Goal: Information Seeking & Learning: Learn about a topic

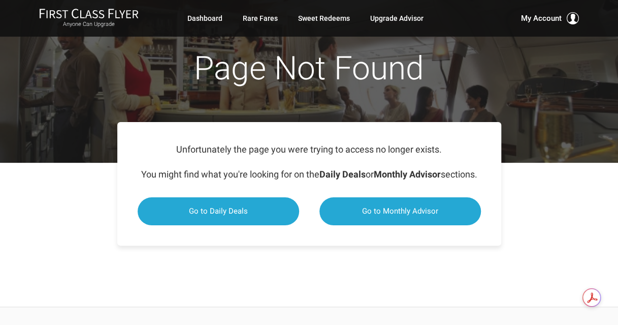
click at [284, 99] on div "Page Not Found" at bounding box center [309, 76] width 396 height 71
click at [208, 21] on link "Dashboard" at bounding box center [204, 18] width 35 height 18
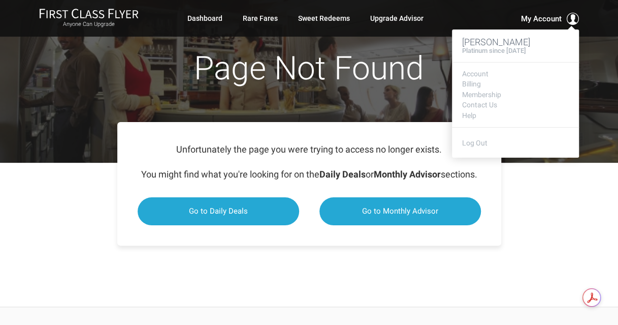
drag, startPoint x: 540, startPoint y: 19, endPoint x: 538, endPoint y: 24, distance: 5.9
click at [538, 24] on div "My Account John Lee McMaster Platinum since September 2019 Account Billing Memb…" at bounding box center [527, 18] width 104 height 12
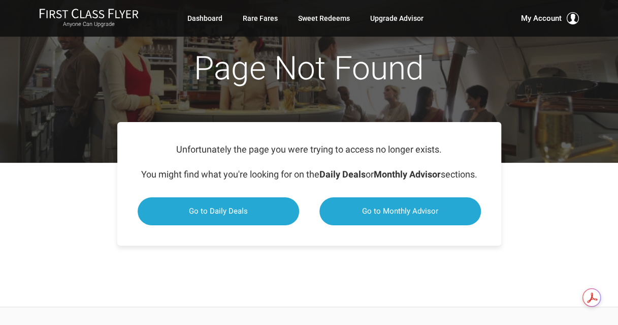
click at [288, 255] on div "Unfortunately the page you were trying to access no longer exists. You might fi…" at bounding box center [309, 184] width 618 height 144
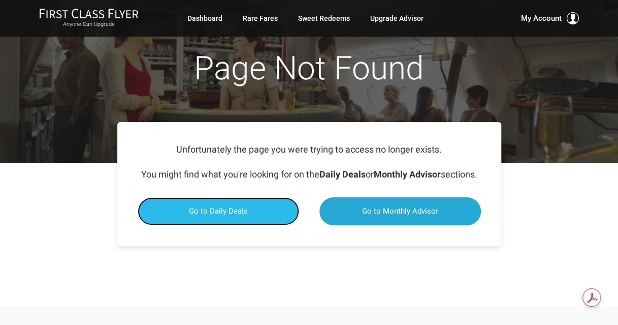
click at [282, 225] on link "Go to Daily Deals" at bounding box center [219, 211] width 162 height 28
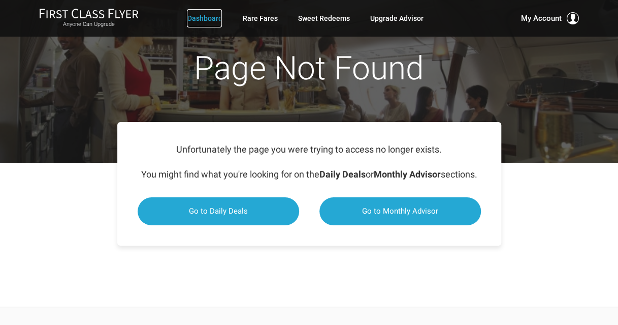
click at [206, 17] on link "Dashboard" at bounding box center [204, 18] width 35 height 18
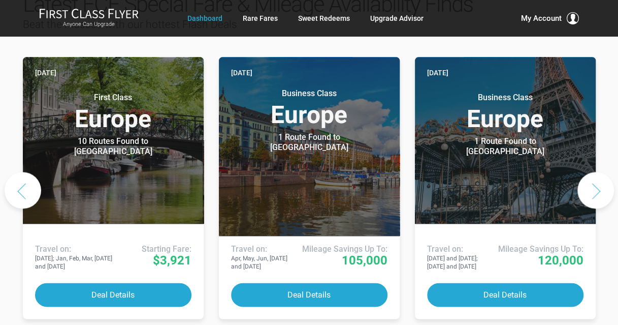
scroll to position [534, 0]
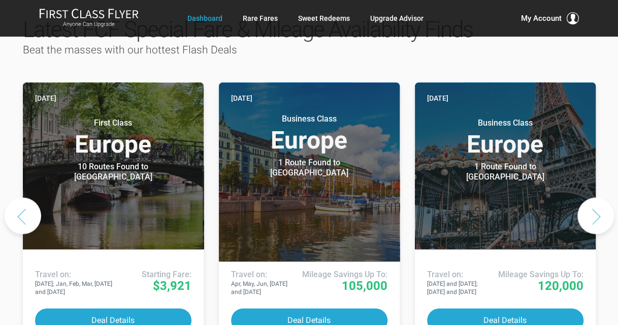
click at [589, 197] on button "Next slide" at bounding box center [595, 215] width 37 height 37
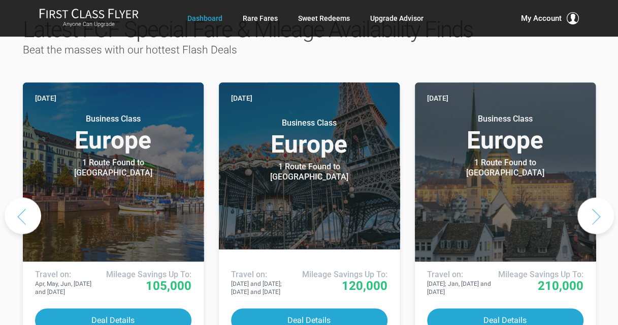
click at [589, 197] on button "Next slide" at bounding box center [595, 215] width 37 height 37
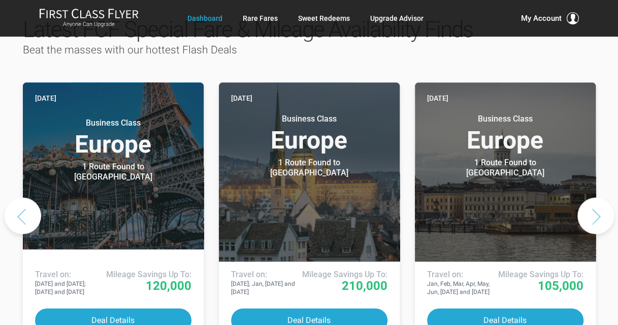
click at [589, 197] on button "Next slide" at bounding box center [595, 215] width 37 height 37
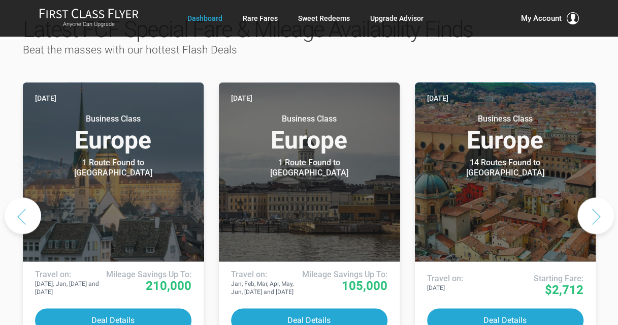
click at [588, 197] on button "Next slide" at bounding box center [595, 215] width 37 height 37
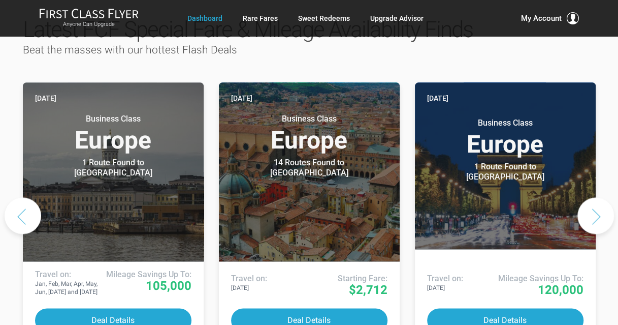
click at [588, 197] on button "Next slide" at bounding box center [595, 215] width 37 height 37
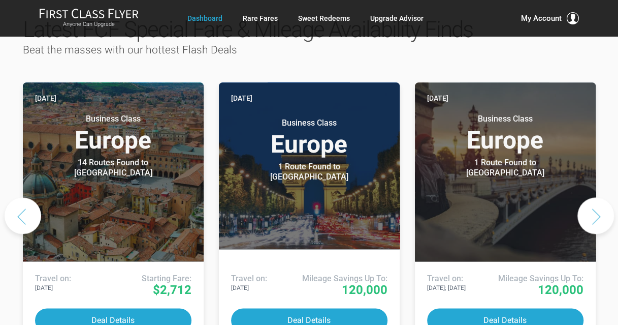
click at [588, 197] on button "Next slide" at bounding box center [595, 215] width 37 height 37
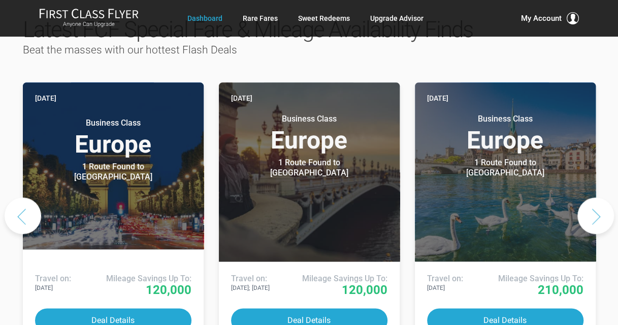
click at [586, 197] on button "Next slide" at bounding box center [595, 215] width 37 height 37
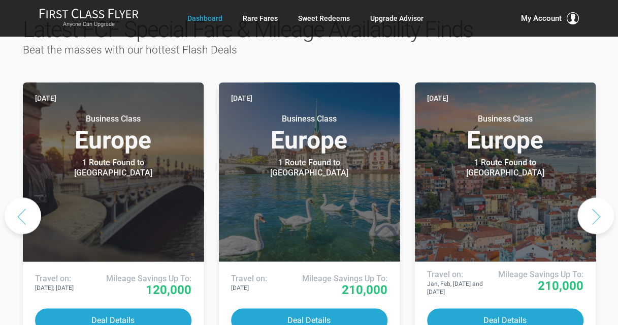
click at [586, 197] on button "Next slide" at bounding box center [595, 215] width 37 height 37
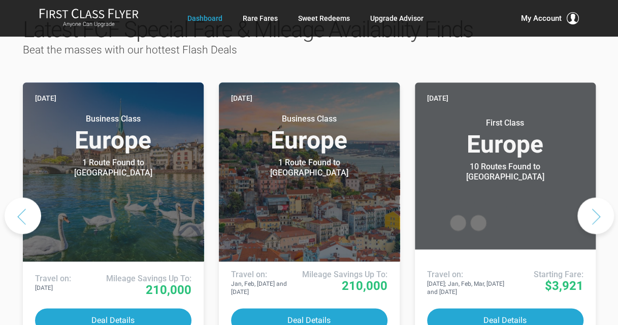
click at [586, 197] on button "Next slide" at bounding box center [595, 215] width 37 height 37
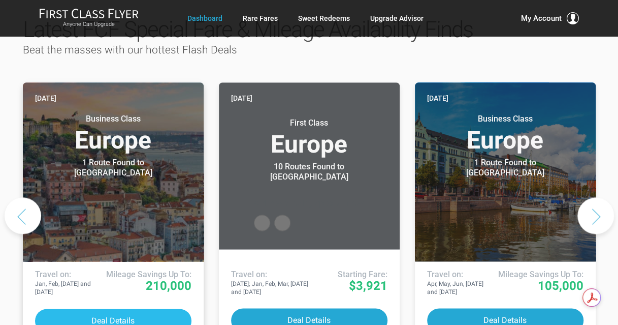
click at [119, 308] on button "Deal Details" at bounding box center [113, 320] width 156 height 24
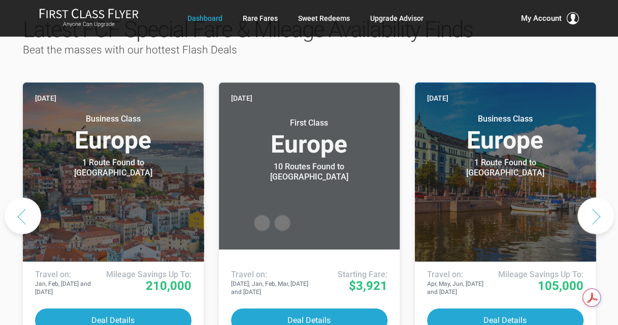
click at [593, 197] on button "Next slide" at bounding box center [595, 215] width 37 height 37
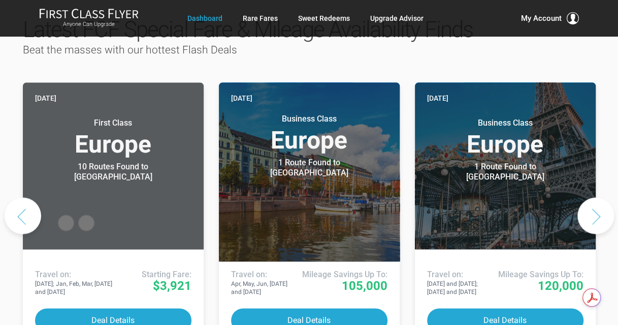
click at [593, 197] on button "Next slide" at bounding box center [595, 215] width 37 height 37
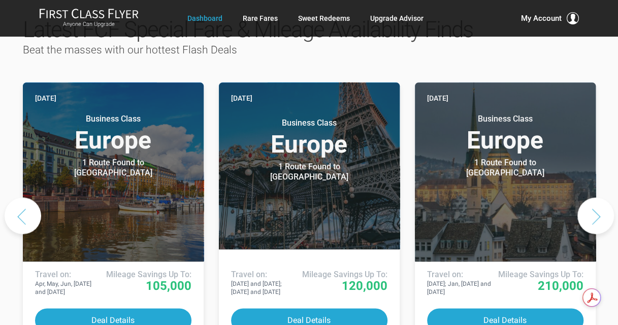
click at [593, 197] on button "Next slide" at bounding box center [595, 215] width 37 height 37
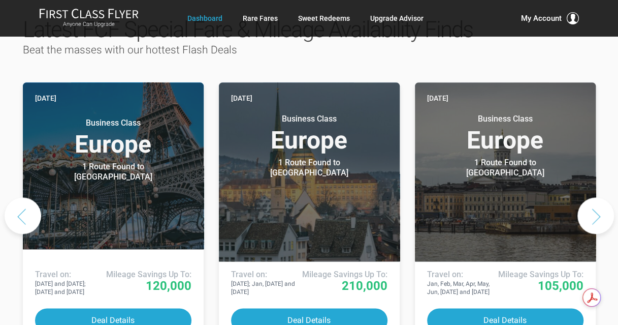
click at [593, 197] on button "Next slide" at bounding box center [595, 215] width 37 height 37
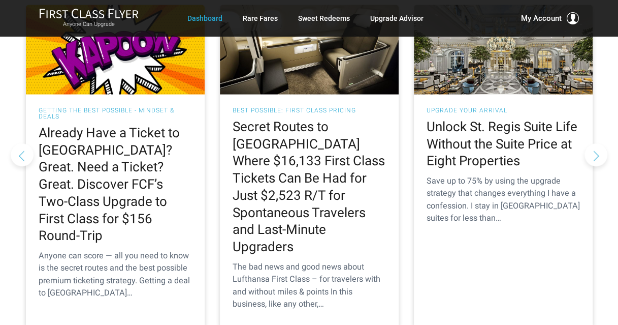
scroll to position [1021, 0]
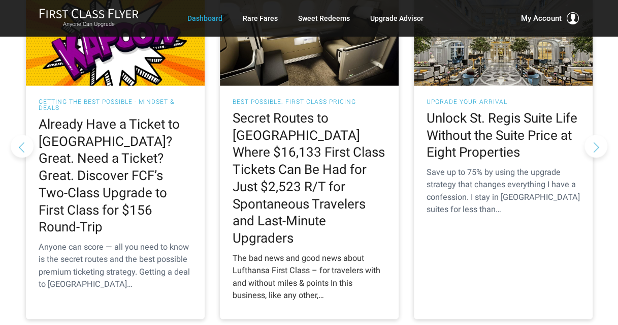
click at [305, 152] on h2 "Secret Routes to [GEOGRAPHIC_DATA] Where $16,133 First Class Tickets Can Be Had…" at bounding box center [309, 178] width 153 height 137
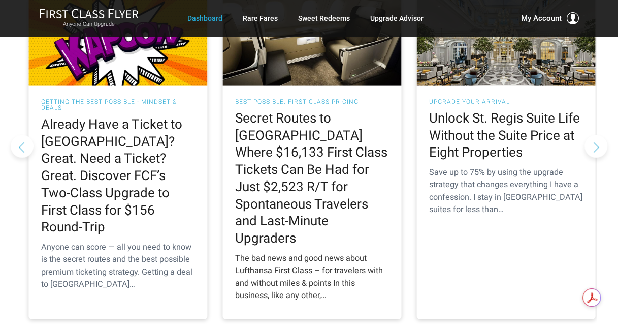
click at [243, 169] on h2 "Secret Routes to [GEOGRAPHIC_DATA] Where $16,133 First Class Tickets Can Be Had…" at bounding box center [311, 178] width 153 height 137
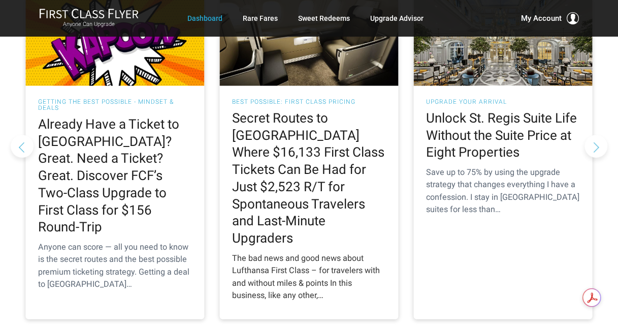
click at [303, 150] on h2 "Secret Routes to [GEOGRAPHIC_DATA] Where $16,133 First Class Tickets Can Be Had…" at bounding box center [308, 178] width 153 height 137
click at [302, 151] on h2 "Secret Routes to [GEOGRAPHIC_DATA] Where $16,133 First Class Tickets Can Be Had…" at bounding box center [308, 178] width 153 height 137
click at [263, 162] on div "Best Possible: First Class Pricing Secret Routes to Europe Where $16,133 First …" at bounding box center [308, 202] width 179 height 233
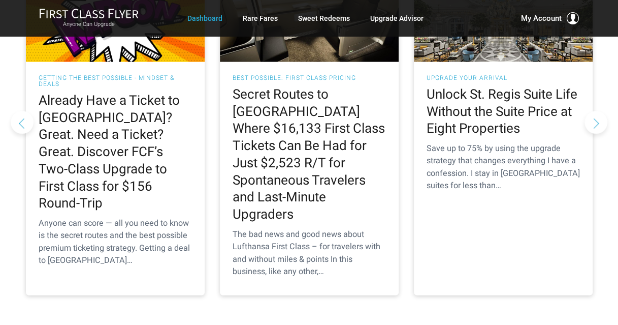
scroll to position [1109, 0]
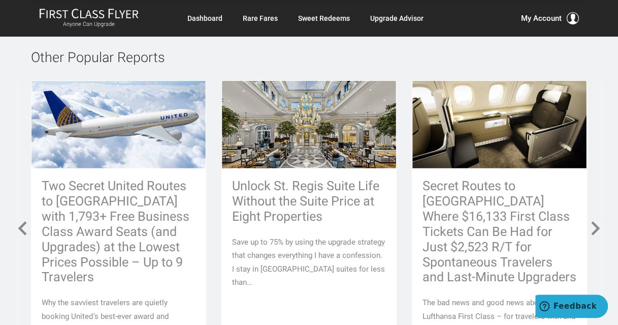
scroll to position [5156, 0]
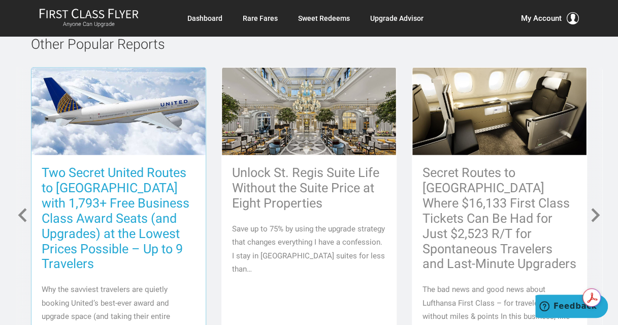
click at [167, 200] on h3 "Two Secret United Routes to Europe with 1,793+ Free Business Class Award Seats …" at bounding box center [119, 218] width 154 height 106
click at [133, 201] on h3 "Two Secret United Routes to Europe with 1,793+ Free Business Class Award Seats …" at bounding box center [119, 218] width 154 height 106
click at [134, 201] on h3 "Two Secret United Routes to Europe with 1,793+ Free Business Class Award Seats …" at bounding box center [119, 218] width 154 height 106
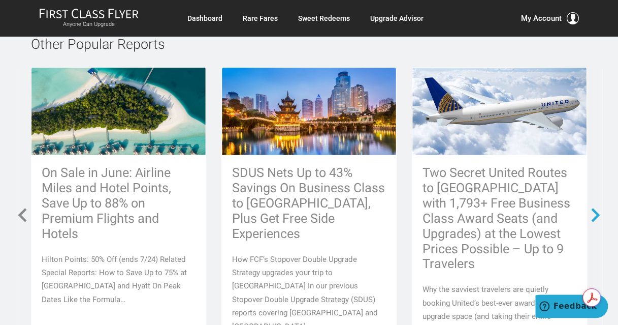
click at [596, 206] on span at bounding box center [596, 215] width 18 height 18
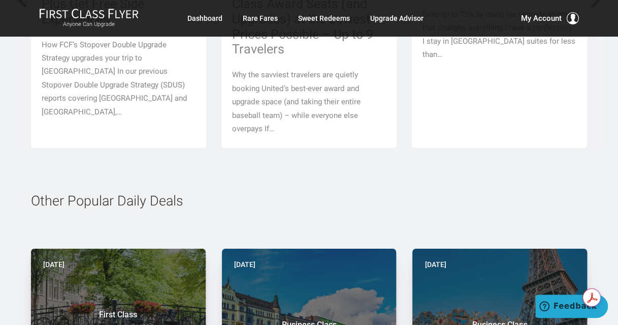
scroll to position [5290, 0]
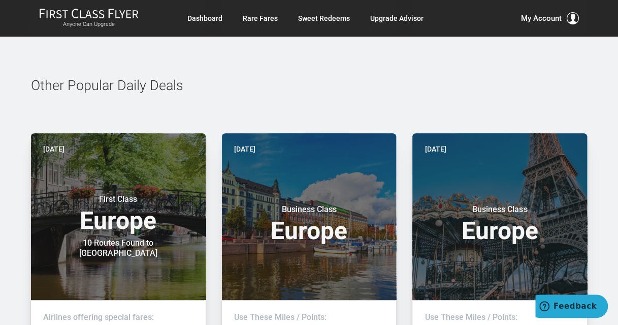
scroll to position [4152, 0]
